Goal: Transaction & Acquisition: Purchase product/service

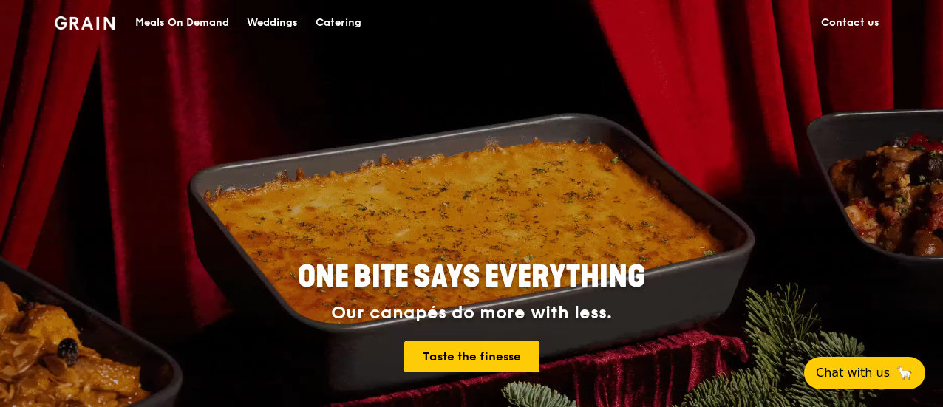
click at [204, 25] on div "Meals On Demand" at bounding box center [182, 23] width 94 height 44
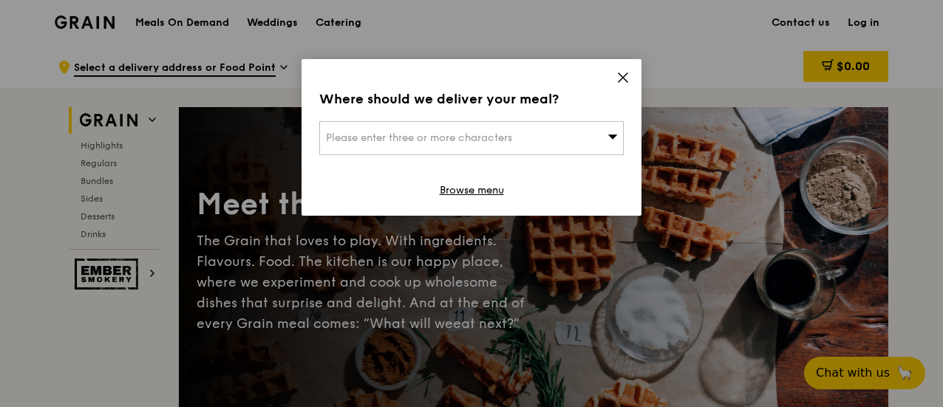
click at [419, 126] on div "Please enter three or more characters" at bounding box center [471, 138] width 305 height 34
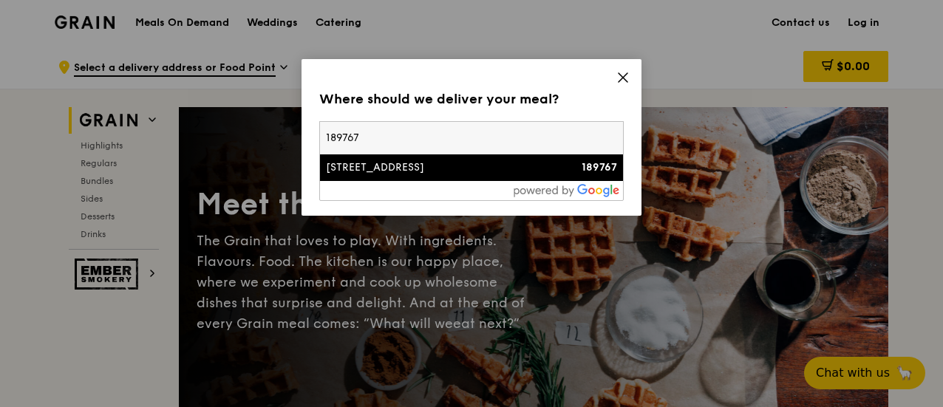
type input "189767"
click at [419, 164] on div "[STREET_ADDRESS]" at bounding box center [435, 167] width 219 height 15
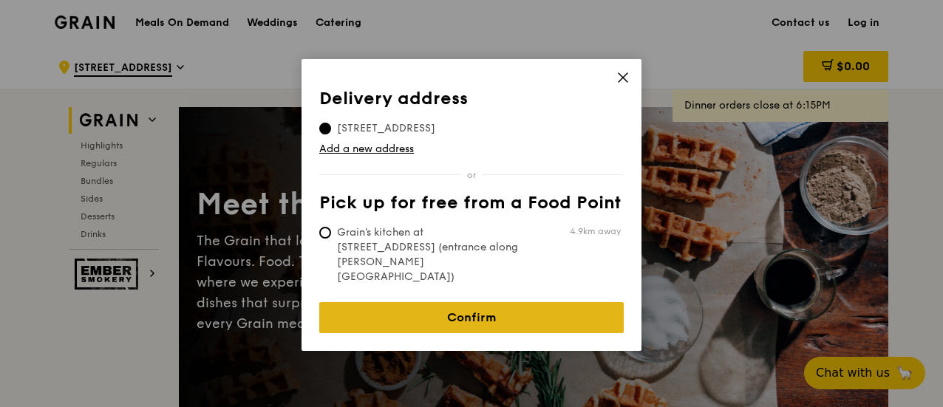
click at [528, 302] on link "Confirm" at bounding box center [471, 317] width 305 height 31
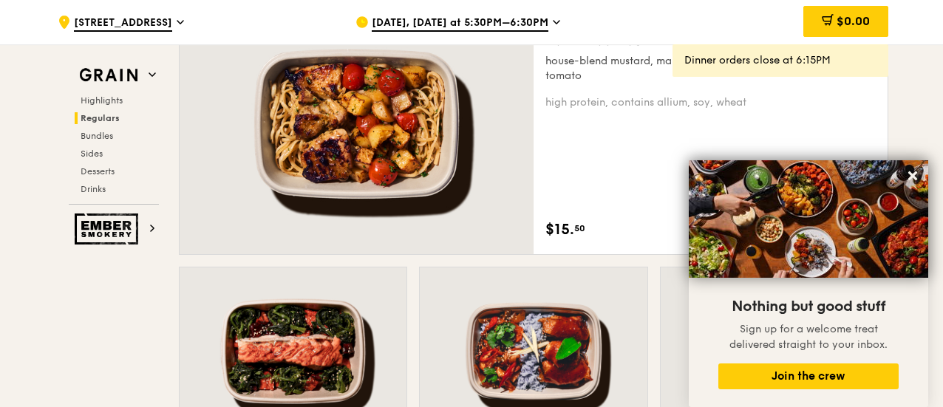
scroll to position [1109, 0]
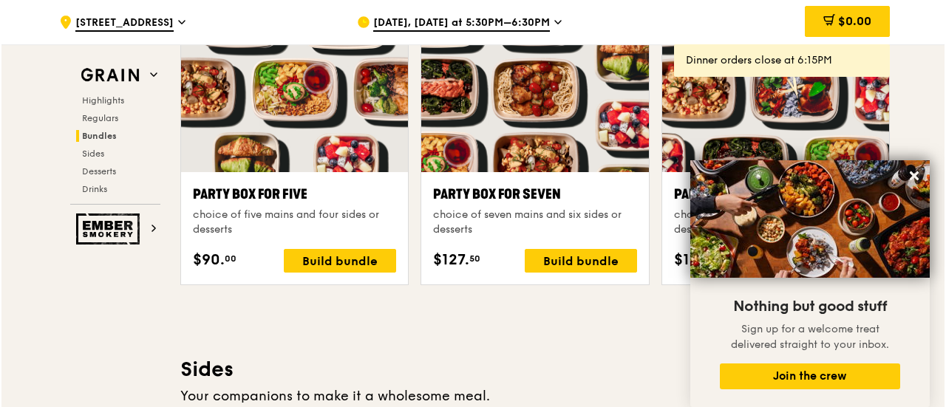
scroll to position [3032, 0]
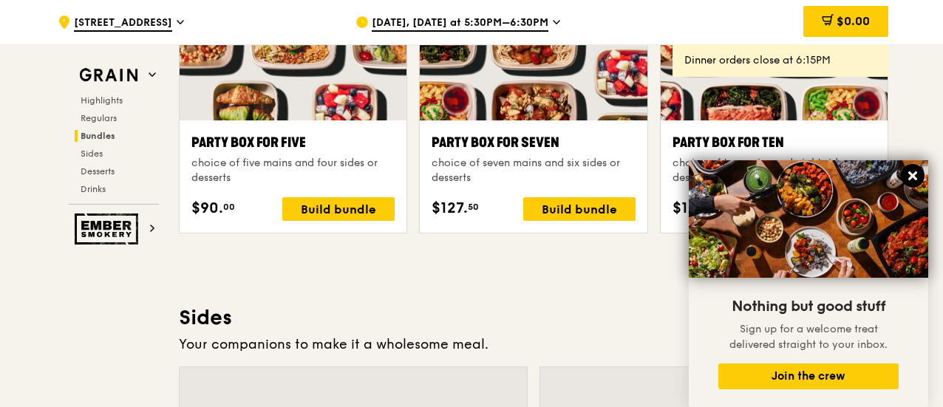
click at [916, 175] on icon at bounding box center [913, 175] width 13 height 13
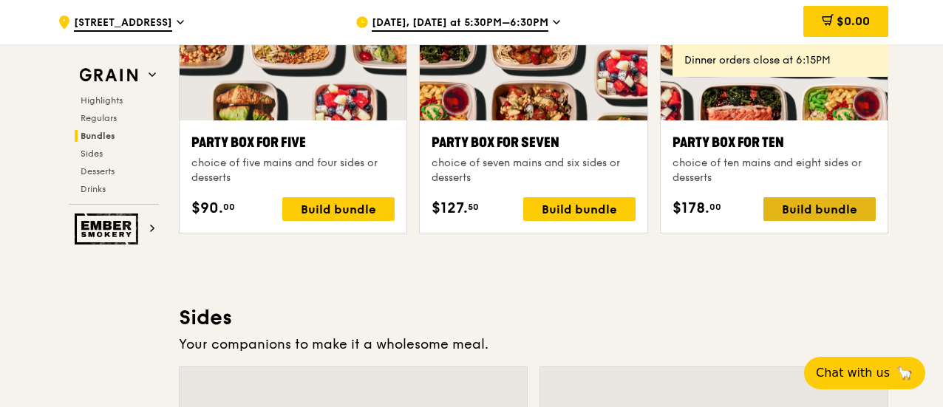
click at [799, 213] on div "Build bundle" at bounding box center [820, 209] width 112 height 24
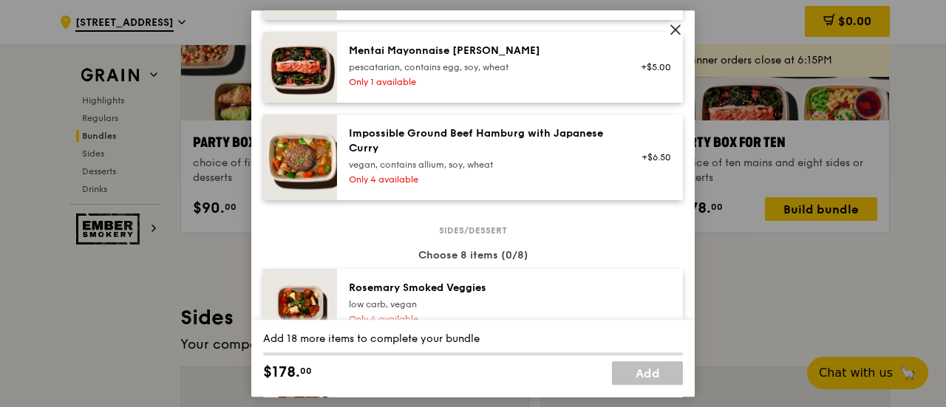
scroll to position [665, 0]
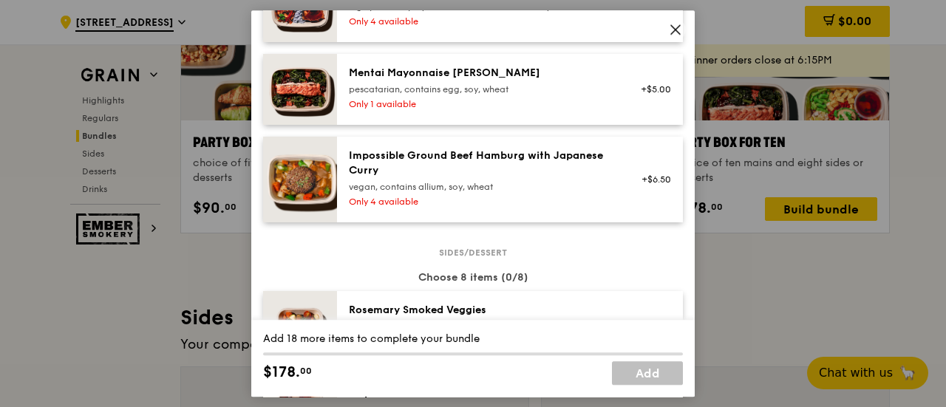
click at [674, 24] on icon at bounding box center [675, 29] width 13 height 13
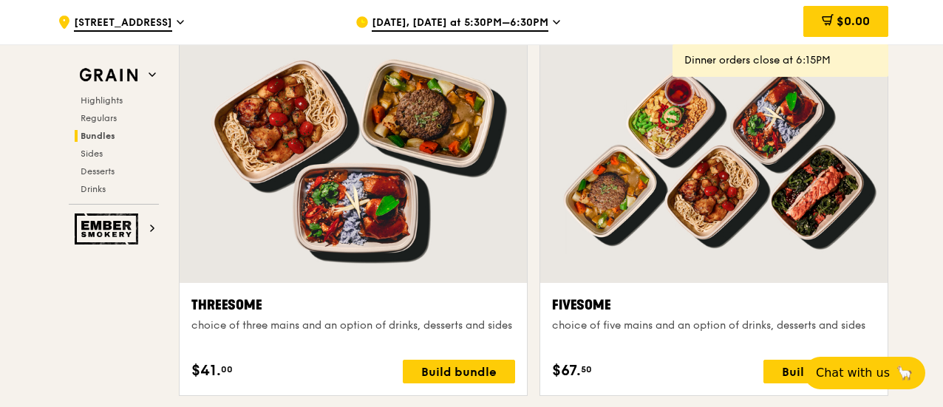
scroll to position [2440, 0]
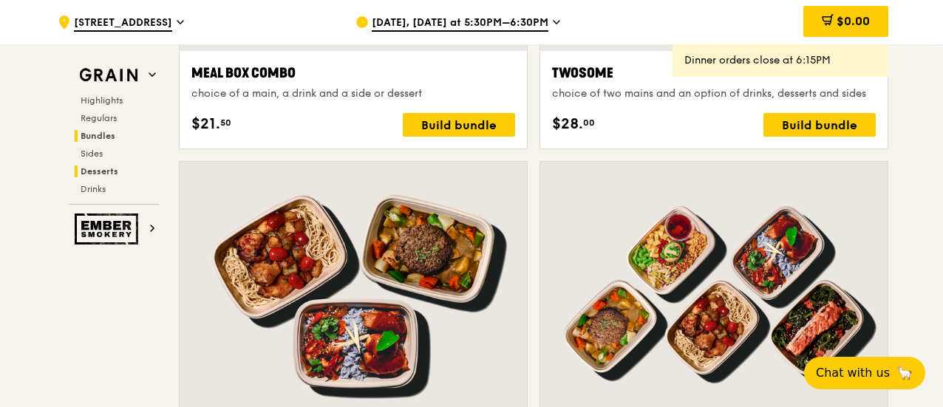
click at [101, 169] on span "Desserts" at bounding box center [100, 171] width 38 height 10
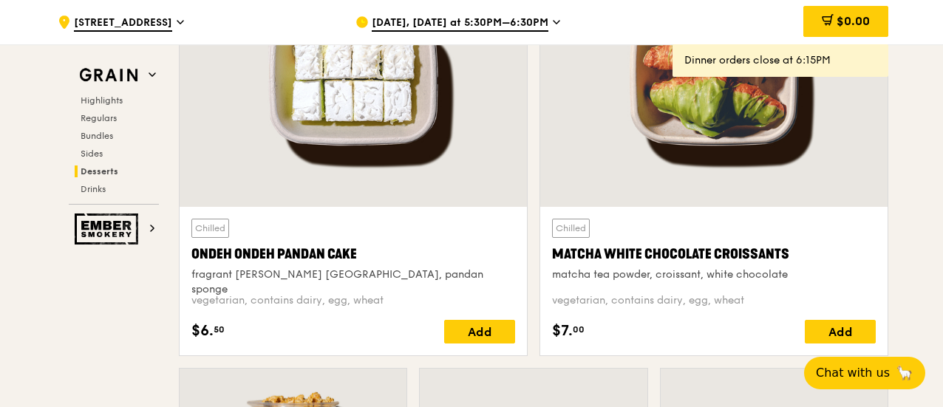
scroll to position [4415, 0]
